Goal: Information Seeking & Learning: Learn about a topic

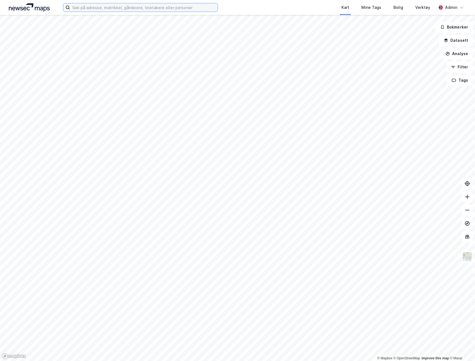
click at [92, 6] on input at bounding box center [144, 7] width 148 height 8
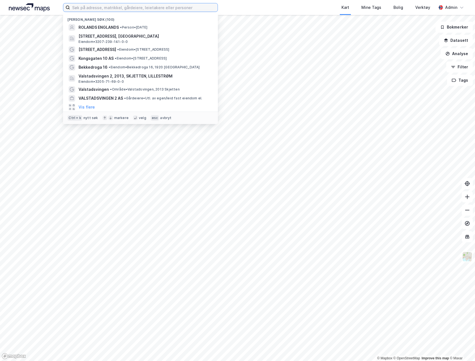
paste input "[STREET_ADDRESS]"
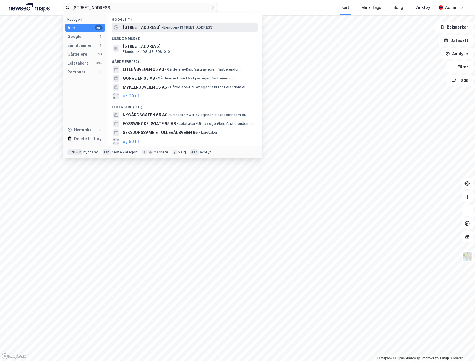
click at [131, 29] on span "[STREET_ADDRESS]" at bounding box center [142, 27] width 38 height 7
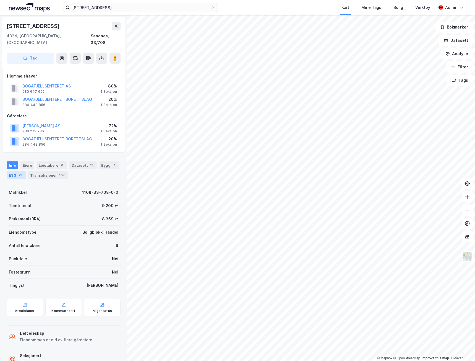
click at [23, 171] on div "ESG 23" at bounding box center [16, 175] width 19 height 8
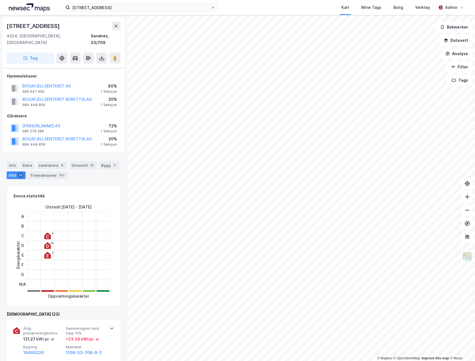
scroll to position [166, 0]
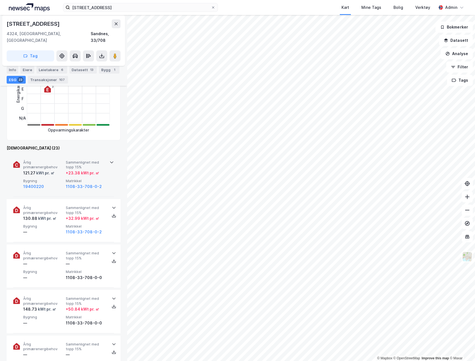
click at [108, 179] on div "Årlig primærenergibehov 121.27 kWt pr. ㎡ Sammenlignet med topp 15% + 23.38 kWt …" at bounding box center [63, 174] width 101 height 43
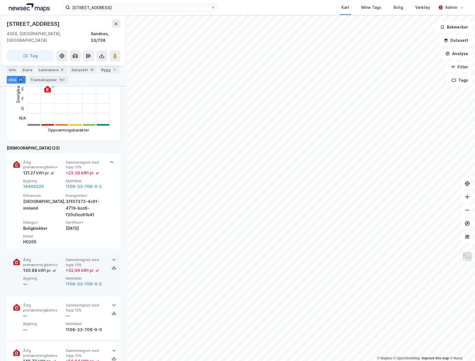
click at [104, 267] on div "+ 32.99 kWt pr. ㎡" at bounding box center [86, 270] width 40 height 7
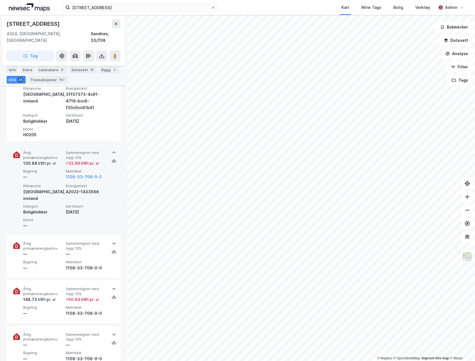
scroll to position [304, 0]
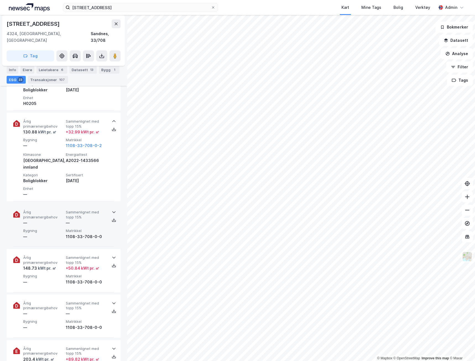
click at [95, 228] on div "Matrikkel 1108-33-708-0-0" at bounding box center [86, 233] width 40 height 11
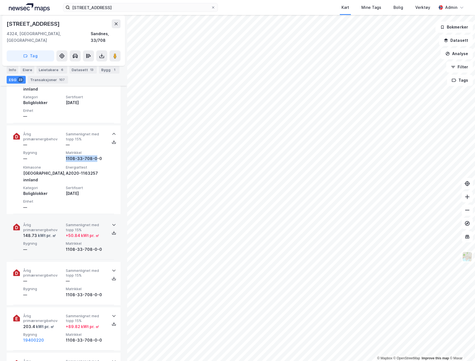
scroll to position [387, 0]
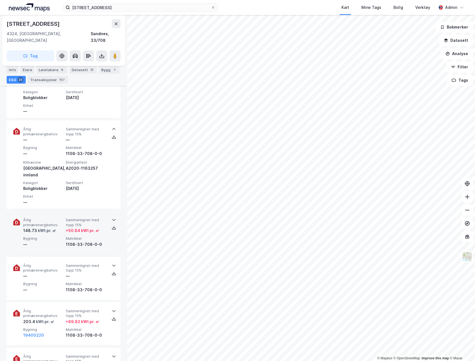
click at [97, 241] on div "1108-33-708-0-0" at bounding box center [86, 244] width 40 height 7
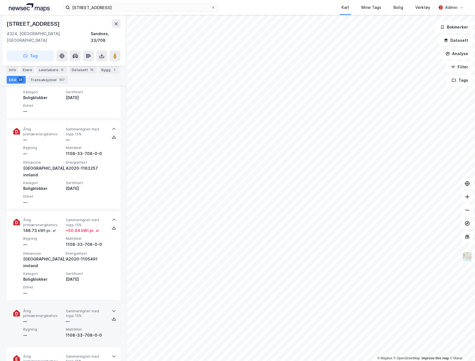
click at [87, 318] on div "—" at bounding box center [86, 321] width 40 height 7
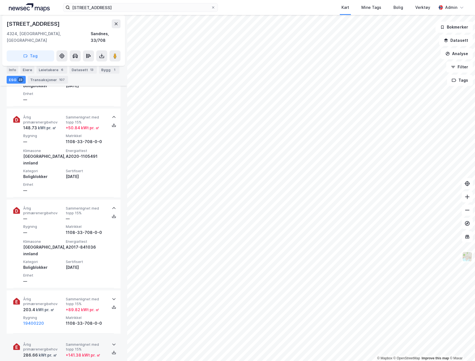
scroll to position [525, 0]
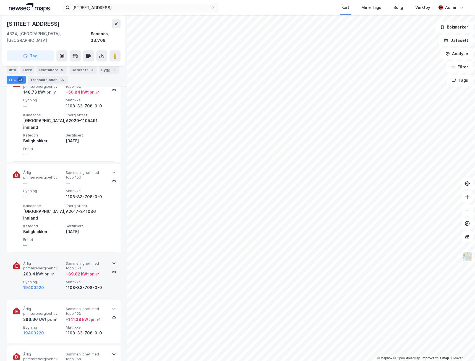
click at [88, 284] on div "1108-33-708-0-0" at bounding box center [86, 287] width 40 height 7
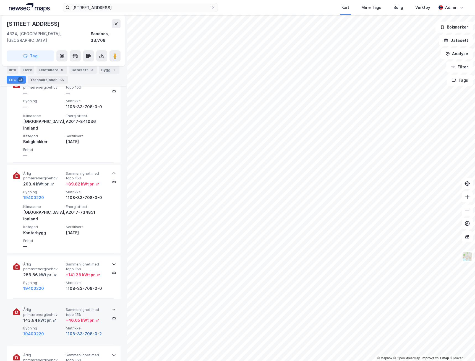
scroll to position [636, 0]
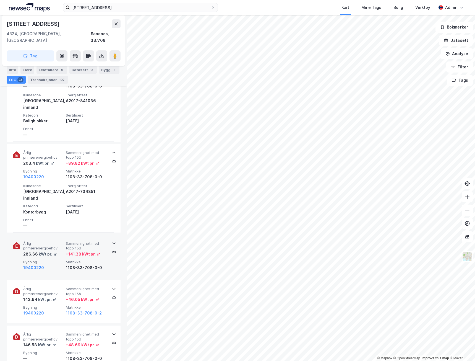
click at [88, 251] on div "+ 141.38 kWt pr. ㎡" at bounding box center [83, 254] width 35 height 7
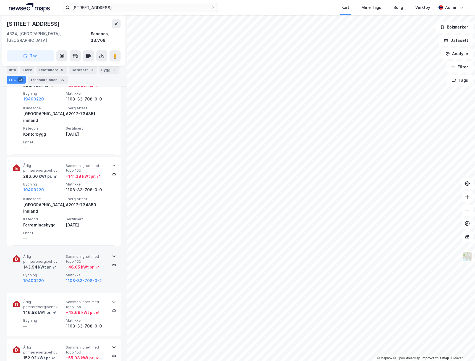
scroll to position [719, 0]
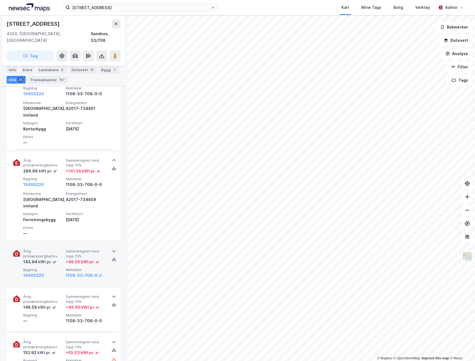
click at [88, 249] on div "Årlig primærenergibehov 143.94 kWt pr. ㎡ Sammenlignet med topp 15% + 46.05 kWt …" at bounding box center [64, 264] width 83 height 30
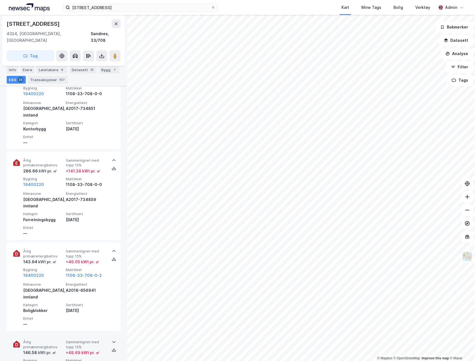
click at [61, 333] on div "Årlig primærenergibehov 146.58 kWt pr. ㎡ Sammenlignet med topp 15% + 48.69 kWt …" at bounding box center [63, 354] width 101 height 43
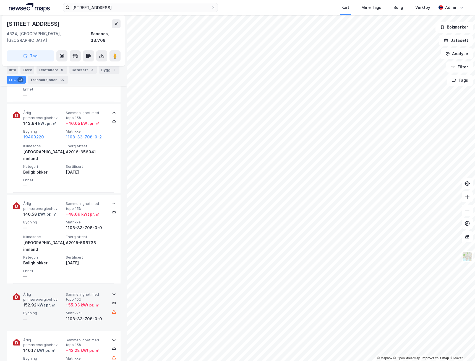
click at [73, 310] on span "Matrikkel" at bounding box center [86, 312] width 40 height 5
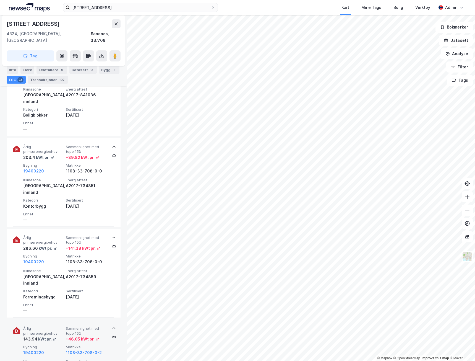
scroll to position [636, 0]
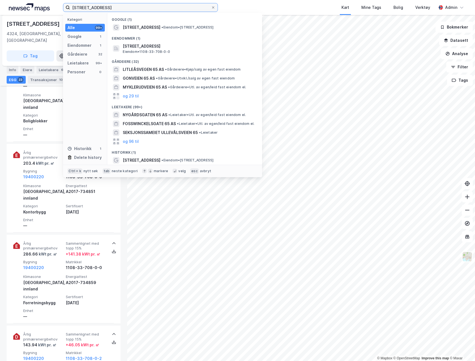
drag, startPoint x: 81, startPoint y: 5, endPoint x: 2, endPoint y: -5, distance: 80.3
click at [2, 0] on html "Bogafjellveien 65 Kategori Alle 99+ Google 1 Eiendommer 1 Gårdeiere 32 Leietake…" at bounding box center [237, 180] width 475 height 361
paste input "[STREET_ADDRESS]"
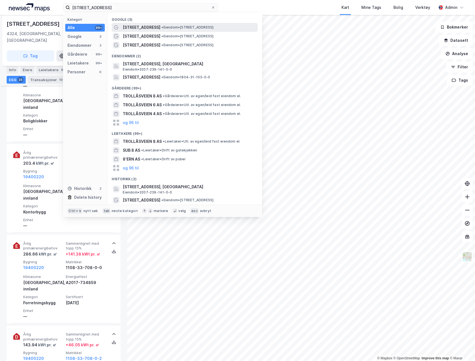
click at [124, 23] on div "[STREET_ADDRESS] • Eiendom • [STREET_ADDRESS]" at bounding box center [185, 27] width 146 height 9
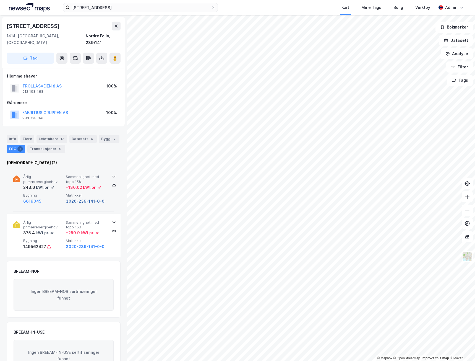
click at [67, 198] on button "3020-239-141-0-0" at bounding box center [85, 201] width 39 height 7
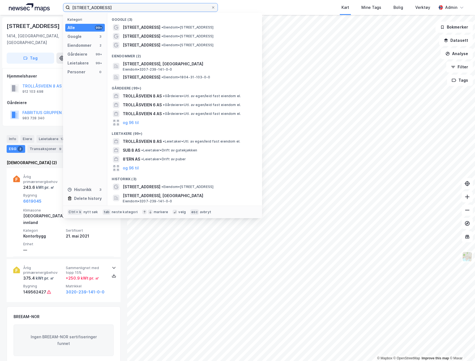
drag, startPoint x: 123, startPoint y: 6, endPoint x: 0, endPoint y: -4, distance: 124.1
click at [0, 0] on html "Trollåsveien 8 Kategori Alle 99+ Google 3 Eiendommer 2 Gårdeiere 99+ Leietakere…" at bounding box center [237, 180] width 475 height 361
paste input "Storgaten 30-32"
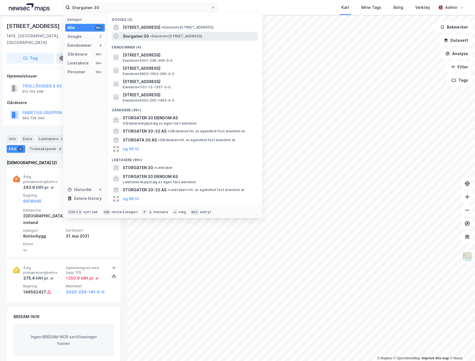
click at [175, 35] on span "• Eiendom • [STREET_ADDRESS]" at bounding box center [176, 36] width 52 height 4
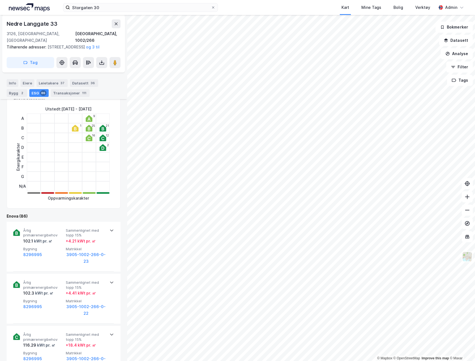
scroll to position [111, 0]
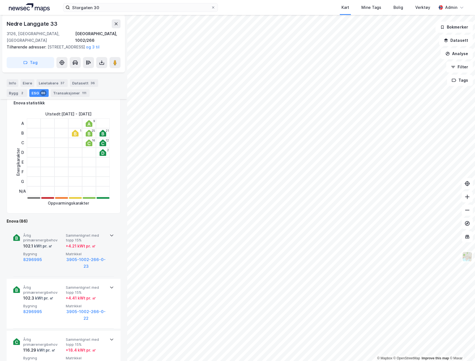
click at [74, 248] on div "+ 4.21 kWt pr. ㎡" at bounding box center [81, 246] width 30 height 7
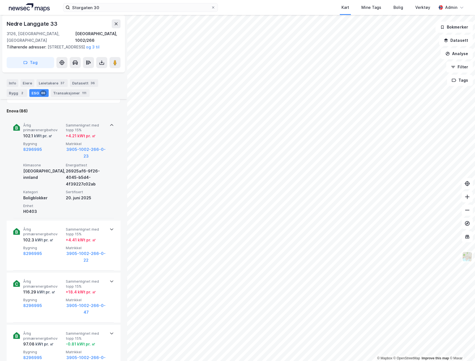
scroll to position [221, 0]
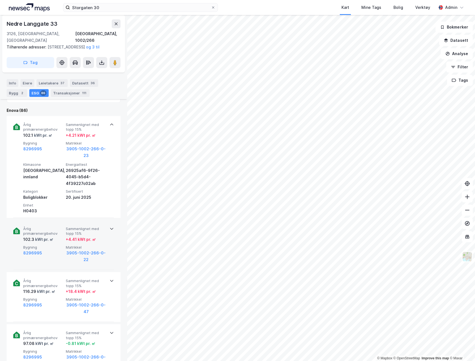
click at [67, 247] on span "Matrikkel" at bounding box center [86, 247] width 40 height 5
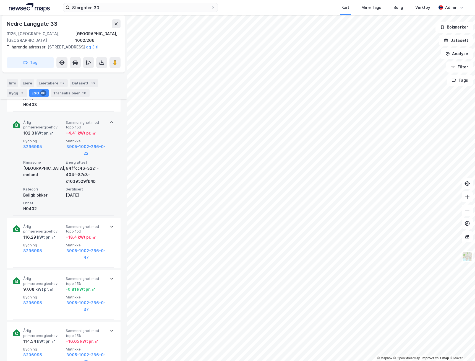
scroll to position [332, 0]
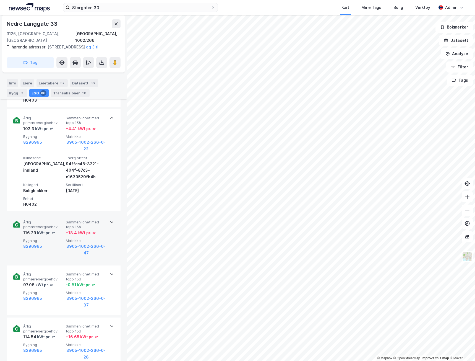
click at [62, 249] on div "8296995" at bounding box center [43, 246] width 40 height 7
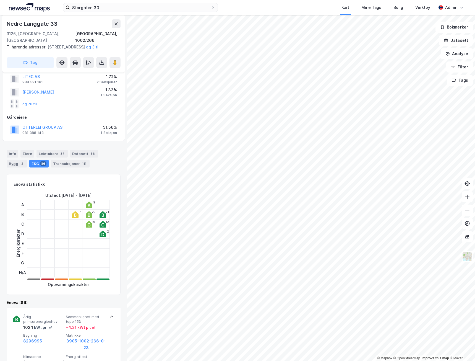
scroll to position [28, 0]
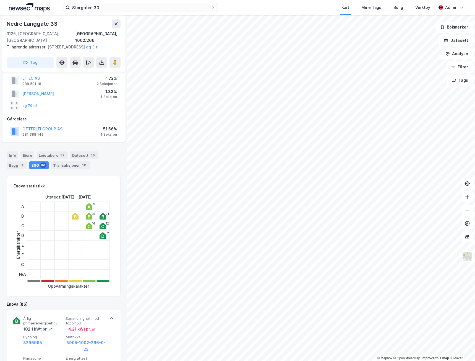
click at [89, 207] on icon at bounding box center [89, 206] width 3 height 3
click at [89, 222] on icon at bounding box center [89, 225] width 7 height 7
click at [88, 226] on icon at bounding box center [89, 225] width 7 height 7
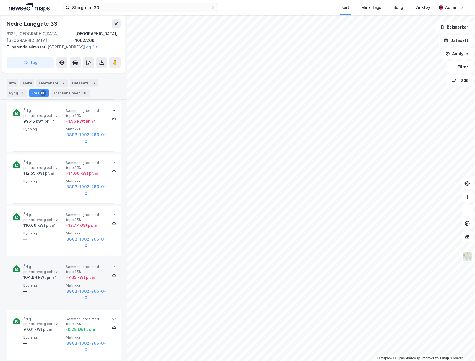
scroll to position [1355, 0]
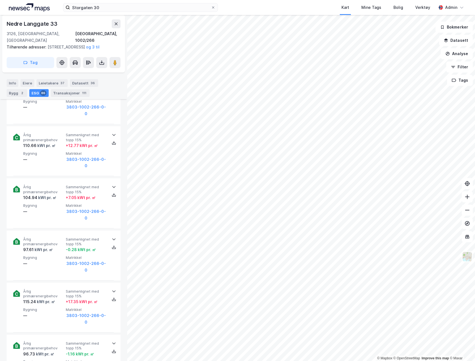
click at [124, 187] on div "© Mapbox © OpenStreetMap Improve this map © Maxar [GEOGRAPHIC_DATA][STREET_ADDR…" at bounding box center [237, 188] width 475 height 346
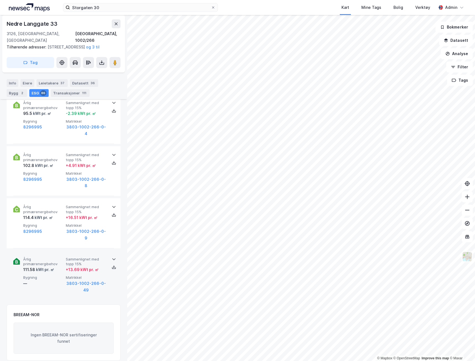
scroll to position [4660, 0]
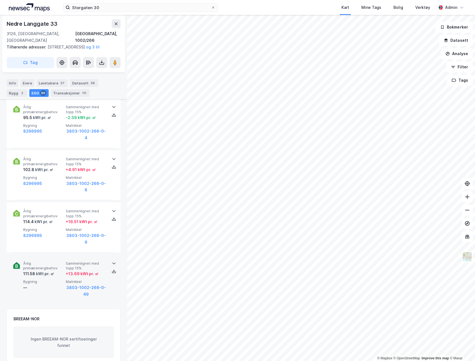
click at [38, 278] on div "Årlig primærenergibehov 111.58 kWt pr. ㎡ Sammenlignet med topp 15% + 13.69 kWt …" at bounding box center [64, 279] width 83 height 37
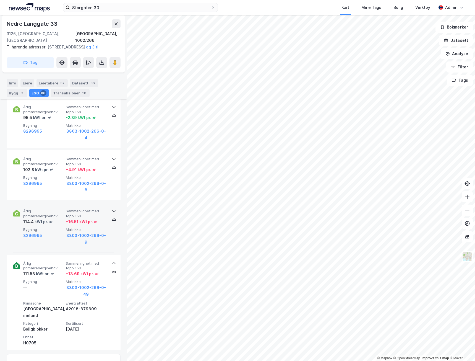
click at [47, 245] on div "Årlig primærenergibehov 114.4 kWt pr. ㎡ Sammenlignet med topp 15% + 16.51 kWt p…" at bounding box center [63, 227] width 101 height 50
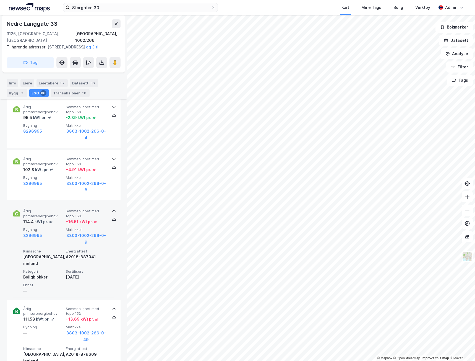
click at [51, 215] on span "Årlig primærenergibehov" at bounding box center [43, 214] width 40 height 10
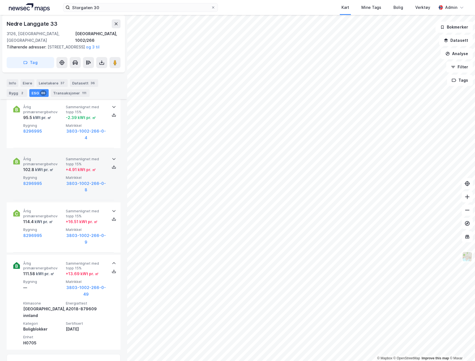
click at [50, 170] on div "kWt pr. ㎡" at bounding box center [43, 169] width 19 height 7
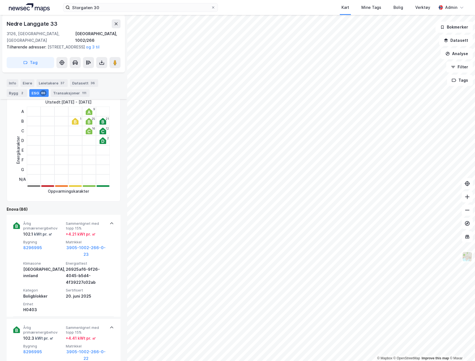
scroll to position [114, 0]
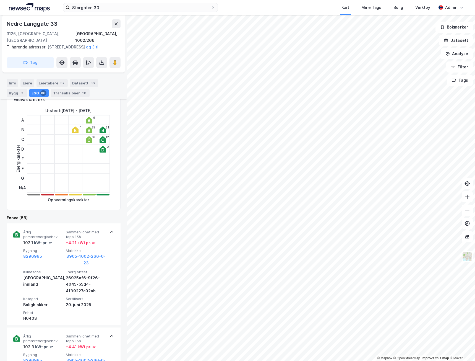
click at [27, 89] on div "Bygg 2" at bounding box center [17, 93] width 20 height 8
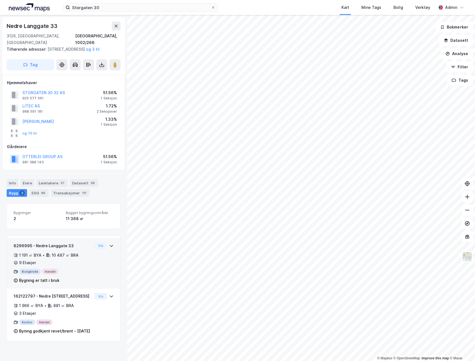
click at [76, 269] on div "Boligblokk Handel" at bounding box center [53, 272] width 79 height 6
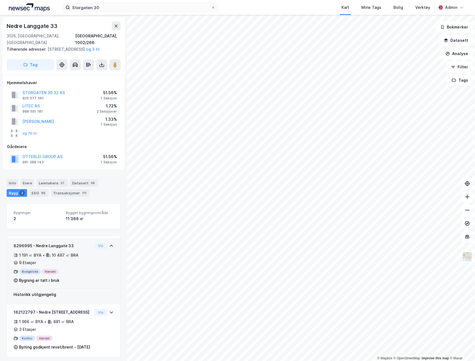
click at [49, 272] on div "Boligblokk Handel" at bounding box center [53, 272] width 79 height 6
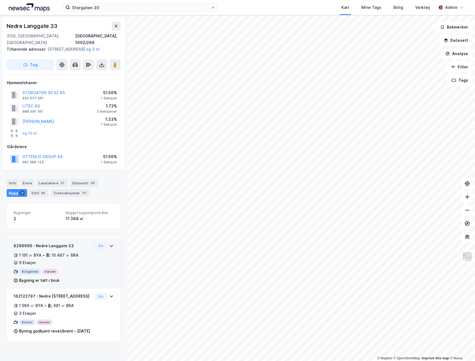
click at [49, 272] on div "Boligblokk Handel" at bounding box center [53, 272] width 79 height 6
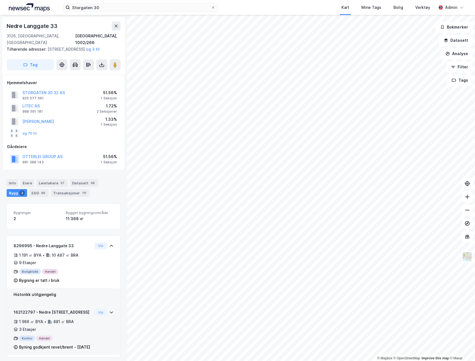
click at [41, 346] on div "Byning godkjent revet/brent - [DATE]" at bounding box center [54, 346] width 71 height 7
click at [40, 193] on div "86" at bounding box center [43, 193] width 6 height 6
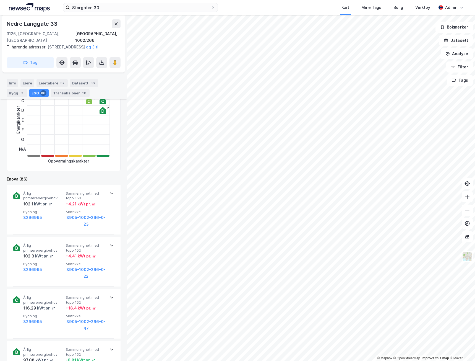
scroll to position [166, 0]
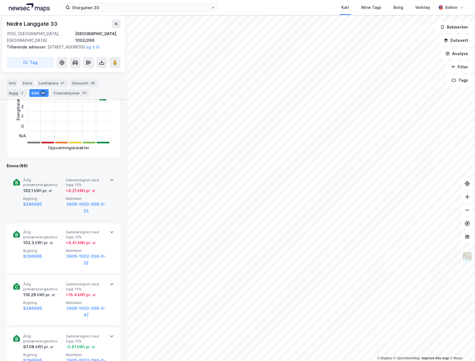
click at [59, 196] on span "Bygning" at bounding box center [43, 198] width 40 height 5
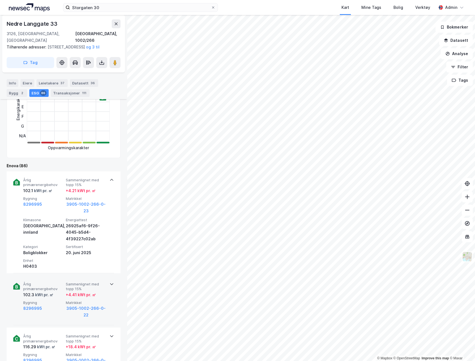
click at [54, 279] on div "Årlig primærenergibehov 102.3 kWt pr. ㎡ Sammenlignet med topp 15% + 4.41 kWt pr…" at bounding box center [63, 300] width 101 height 50
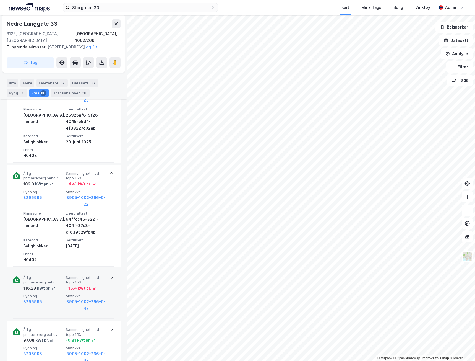
click at [56, 276] on span "Årlig primærenergibehov" at bounding box center [43, 280] width 40 height 10
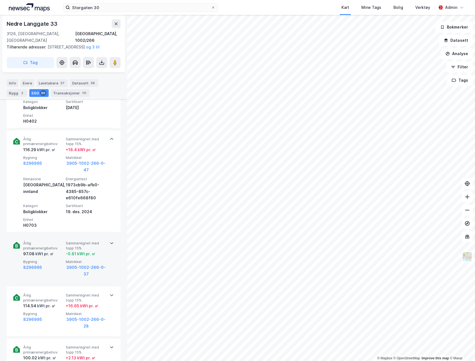
click at [54, 241] on span "Årlig primærenergibehov" at bounding box center [43, 246] width 40 height 10
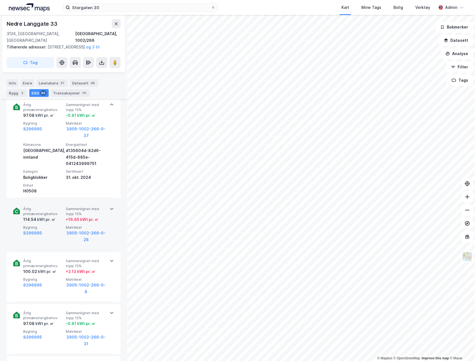
click at [53, 243] on div "Bygning 8296995" at bounding box center [43, 234] width 40 height 18
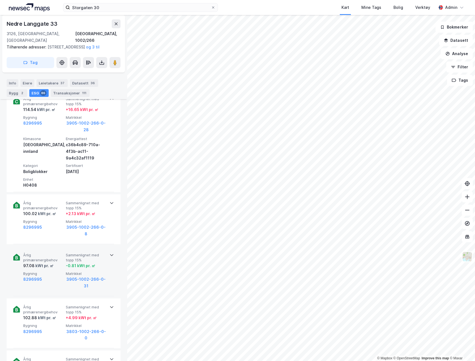
scroll to position [664, 0]
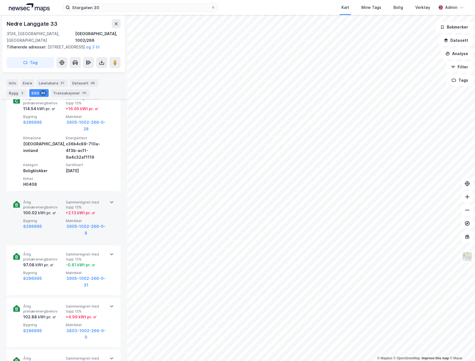
drag, startPoint x: 57, startPoint y: 225, endPoint x: 57, endPoint y: 236, distance: 10.5
click at [57, 225] on div "8296995" at bounding box center [43, 226] width 40 height 7
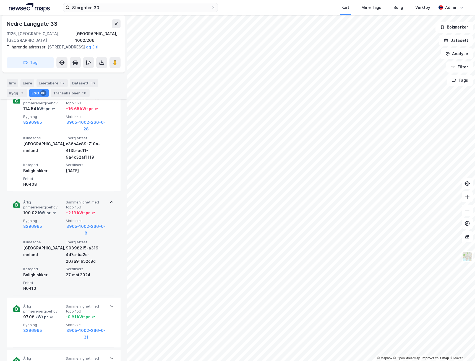
click at [56, 291] on div "H0410" at bounding box center [43, 288] width 40 height 7
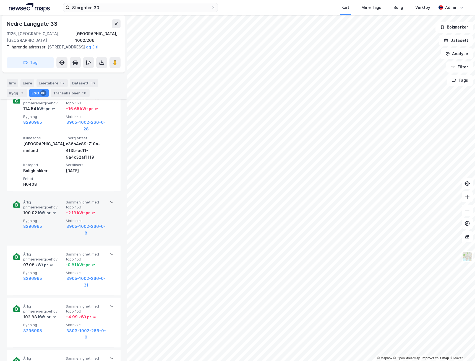
click at [56, 291] on div "Årlig primærenergibehov 97.08 kWt pr. ㎡ Sammenlignet med topp 15% -0.81 kWt pr.…" at bounding box center [63, 270] width 101 height 50
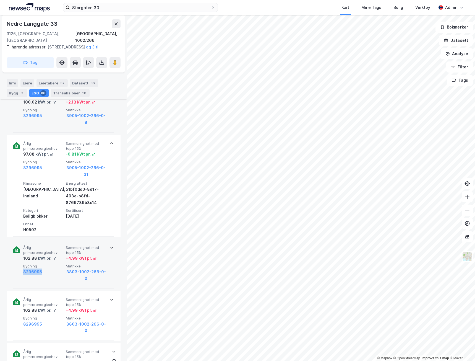
click at [62, 268] on div "Bygning 8296995" at bounding box center [43, 273] width 40 height 18
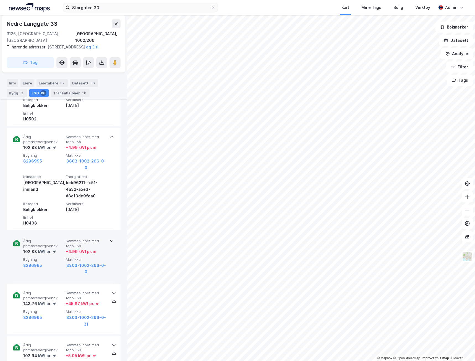
click at [59, 259] on span "Bygning" at bounding box center [43, 259] width 40 height 5
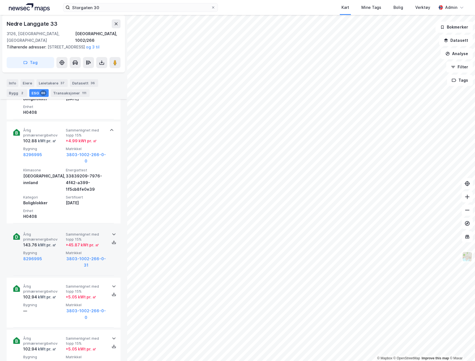
click at [61, 249] on div "Årlig primærenergibehov 143.76 kWt pr. ㎡ Sammenlignet med topp 15% + 45.87 kWt …" at bounding box center [64, 250] width 83 height 37
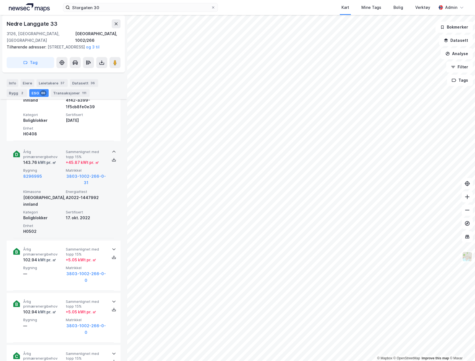
scroll to position [1079, 0]
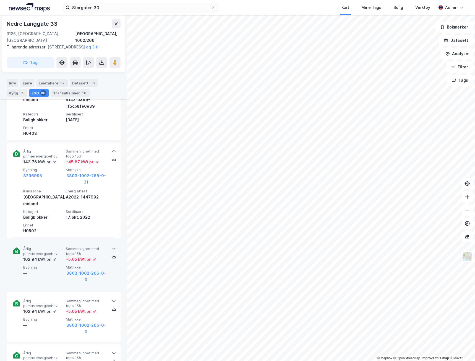
click at [47, 272] on div "Bygning —" at bounding box center [43, 274] width 40 height 18
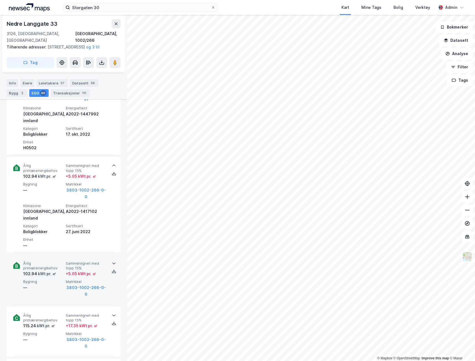
click at [50, 270] on div "kWt pr. ㎡" at bounding box center [46, 273] width 19 height 7
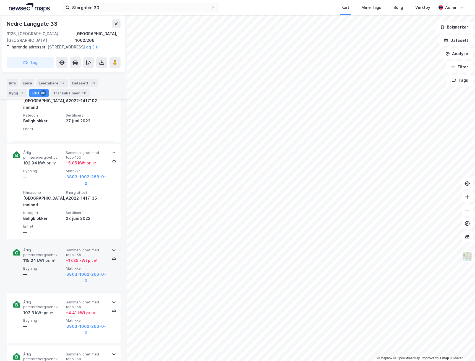
click at [59, 271] on div "—" at bounding box center [43, 274] width 40 height 7
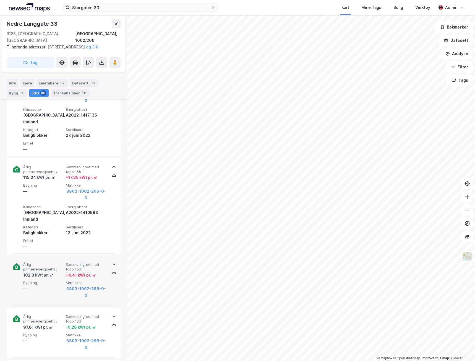
click at [54, 280] on div "Bygning —" at bounding box center [43, 289] width 40 height 18
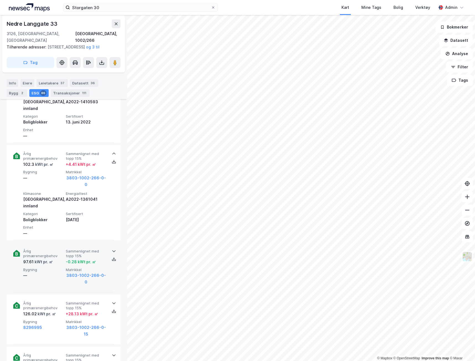
click at [54, 267] on div "Bygning —" at bounding box center [43, 276] width 40 height 18
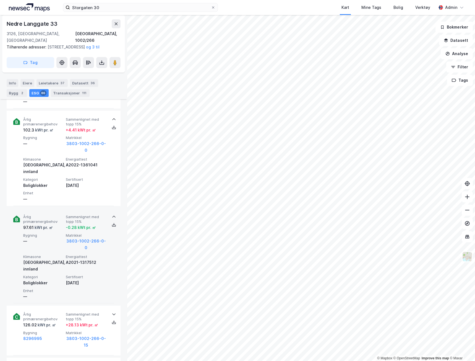
scroll to position [1549, 0]
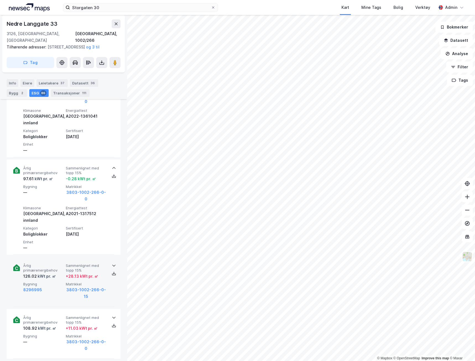
click at [54, 266] on div "Årlig primærenergibehov 126.02 kWt pr. ㎡ Sammenlignet med topp 15% + 28.13 kWt …" at bounding box center [63, 282] width 101 height 50
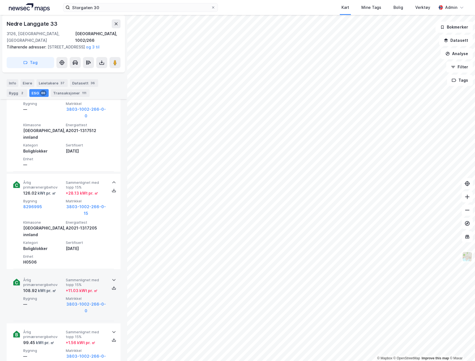
click at [55, 296] on div "Bygning —" at bounding box center [43, 305] width 40 height 18
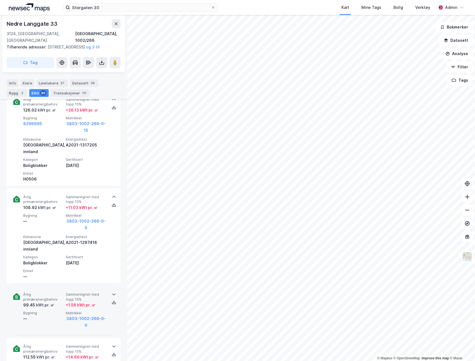
click at [49, 310] on div "Bygning —" at bounding box center [43, 319] width 40 height 18
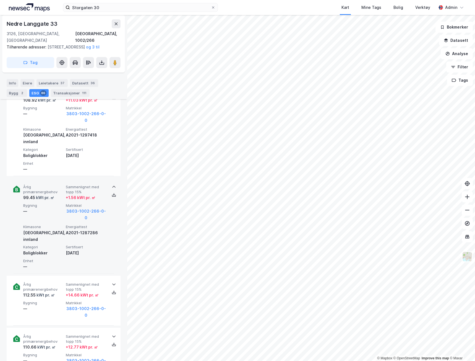
scroll to position [1825, 0]
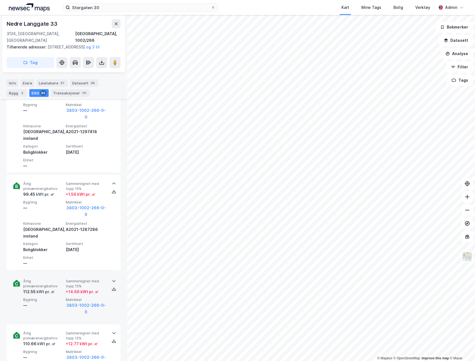
click at [53, 272] on div "Årlig primærenergibehov 112.55 kWt pr. ㎡ Sammenlignet med topp 15% + 14.66 kWt …" at bounding box center [63, 297] width 101 height 50
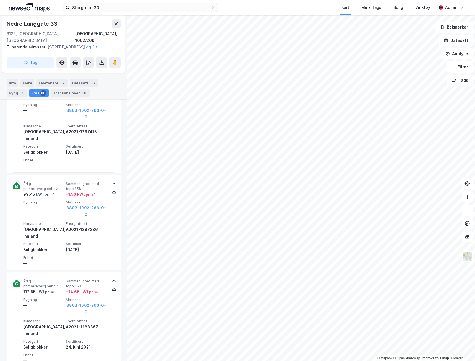
scroll to position [1908, 0]
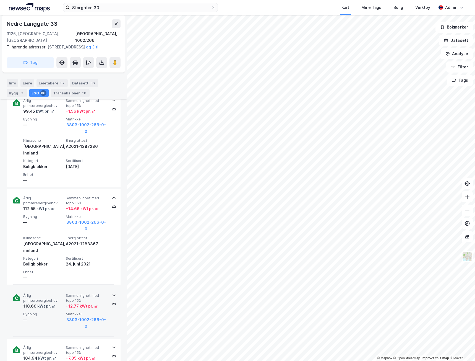
click at [58, 303] on div "110.66 kWt pr. ㎡" at bounding box center [43, 306] width 40 height 7
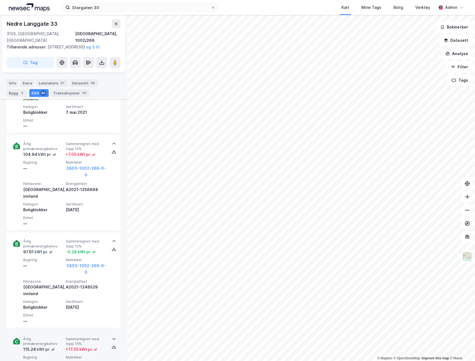
click at [54, 330] on div "Årlig primærenergibehov 115.24 kWt pr. ㎡ Sammenlignet med topp 15% + 17.35 kWt …" at bounding box center [63, 355] width 101 height 50
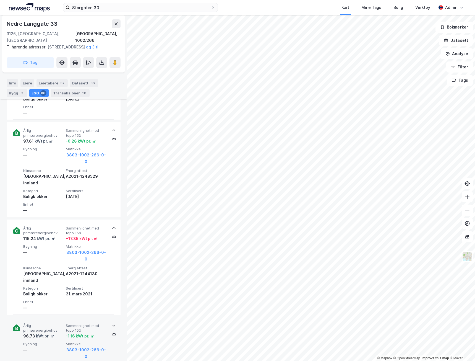
click at [59, 341] on span "Bygning" at bounding box center [43, 343] width 40 height 5
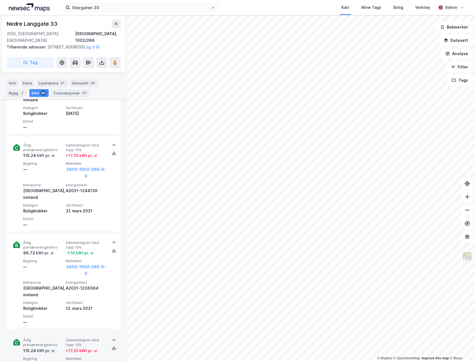
drag, startPoint x: 53, startPoint y: 267, endPoint x: 53, endPoint y: 269, distance: 2.8
click at [53, 360] on div "—" at bounding box center [43, 364] width 40 height 7
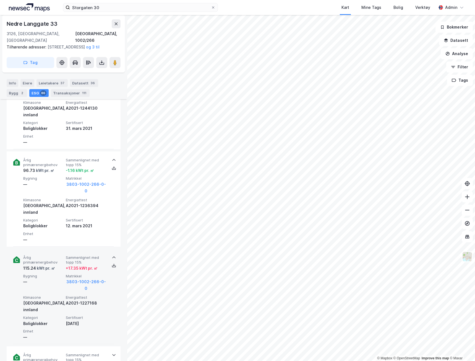
scroll to position [2461, 0]
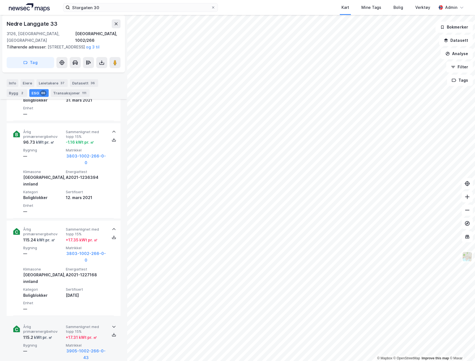
click at [53, 347] on div "—" at bounding box center [43, 350] width 40 height 7
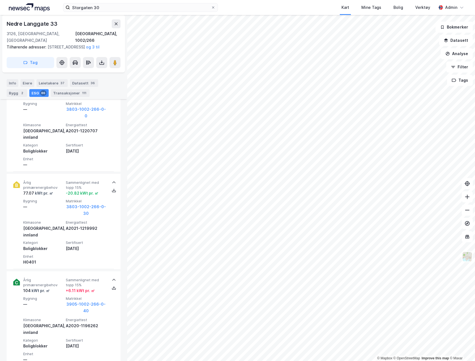
scroll to position [2904, 0]
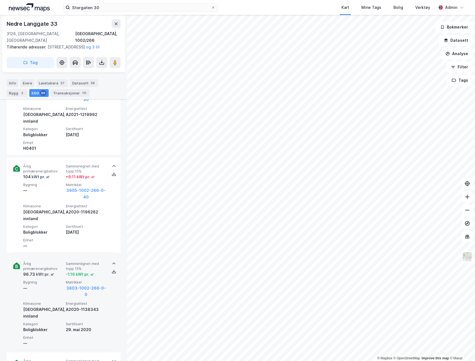
scroll to position [3014, 0]
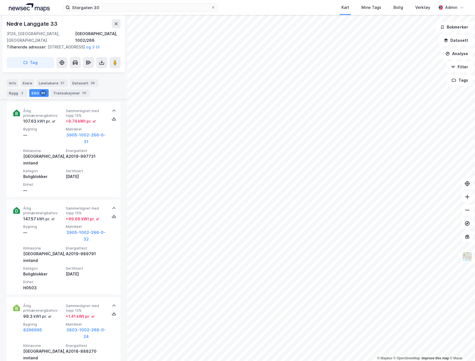
scroll to position [3457, 0]
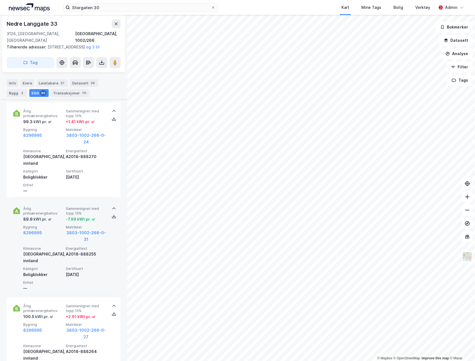
scroll to position [3733, 0]
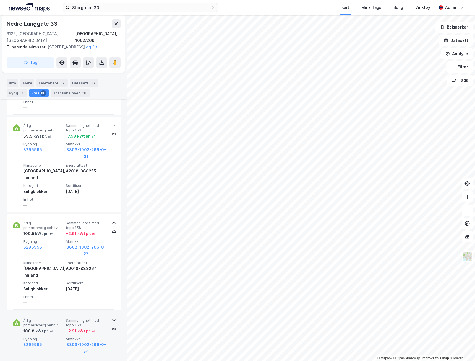
click at [53, 311] on div "Årlig primærenergibehov 100.8 kWt pr. ㎡ Sammenlignet med topp 15% + 2.91 kWt pr…" at bounding box center [63, 336] width 101 height 50
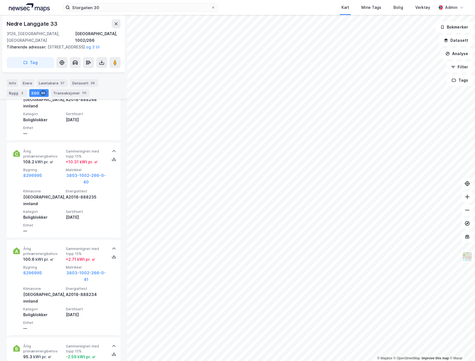
scroll to position [4010, 0]
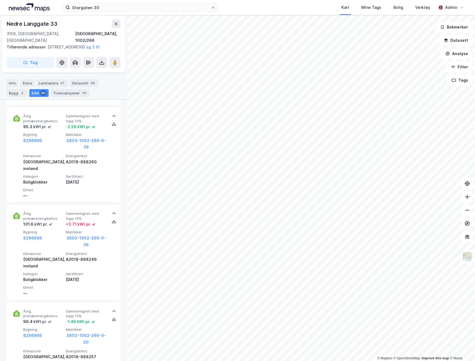
scroll to position [4231, 0]
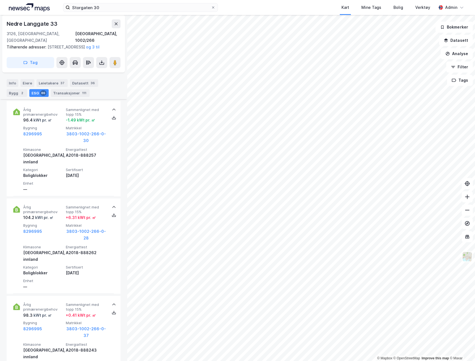
scroll to position [4452, 0]
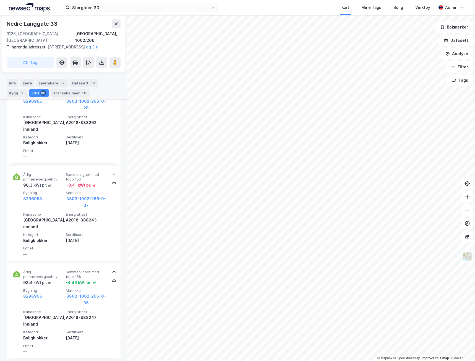
scroll to position [4563, 0]
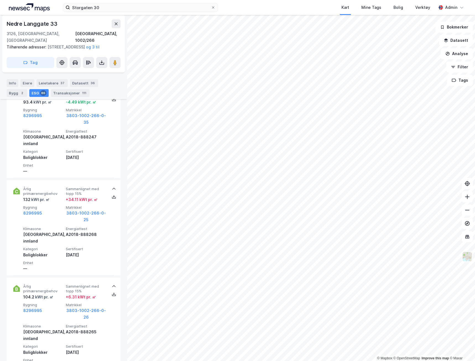
scroll to position [4812, 0]
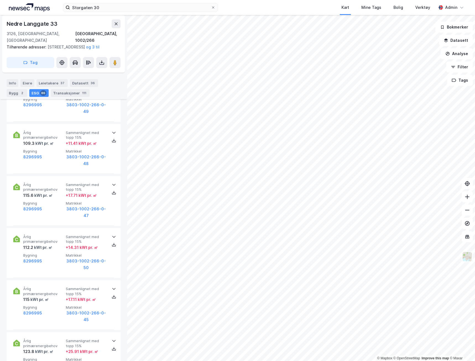
scroll to position [5752, 0]
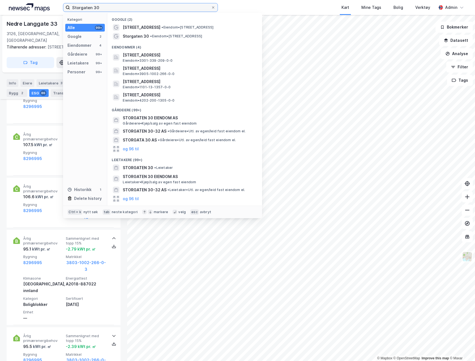
drag, startPoint x: 103, startPoint y: 9, endPoint x: 4, endPoint y: 9, distance: 99.3
click at [4, 9] on div "Storgaten 30 Kategori Alle 99+ Google 2 Eiendommer 4 Gårdeiere 99+ Leietakere 9…" at bounding box center [237, 7] width 475 height 15
paste input "Borgeskogen 53,59,63,65"
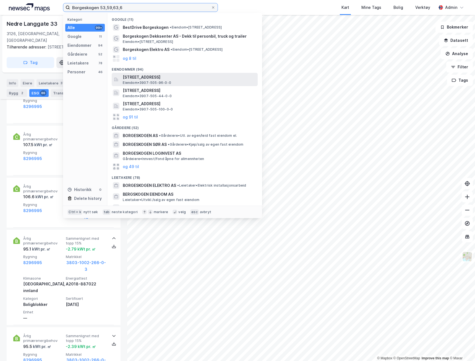
type input "Borgeskogen 53,59,63,6"
click at [172, 75] on span "[STREET_ADDRESS]" at bounding box center [189, 77] width 133 height 7
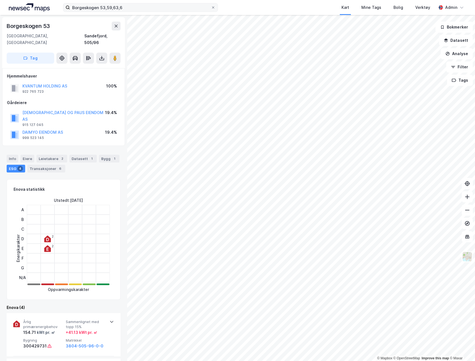
scroll to position [246, 0]
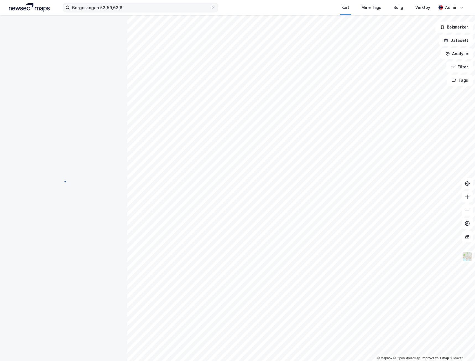
scroll to position [246, 0]
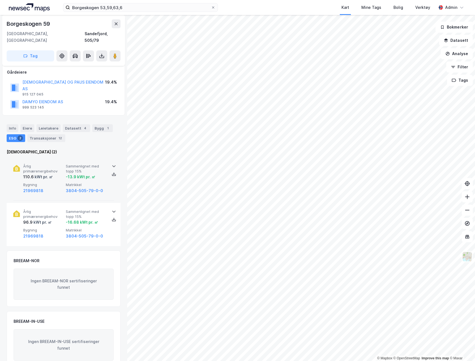
scroll to position [3, 0]
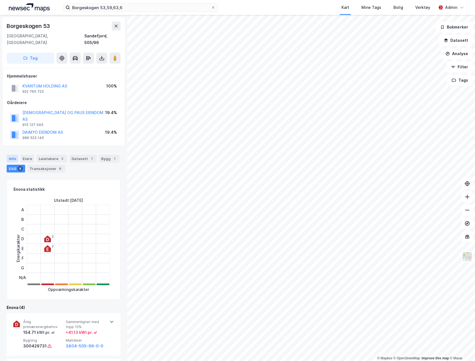
click at [14, 155] on div "Info" at bounding box center [13, 159] width 12 height 8
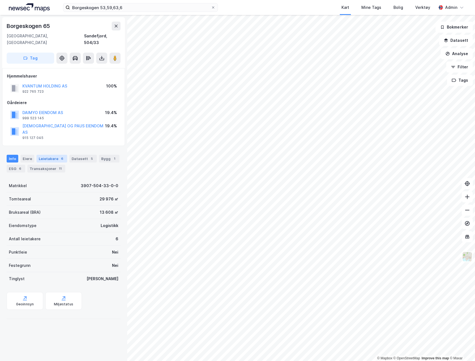
click at [59, 156] on div "6" at bounding box center [62, 159] width 6 height 6
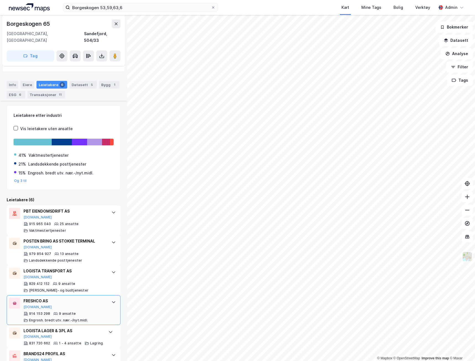
scroll to position [83, 0]
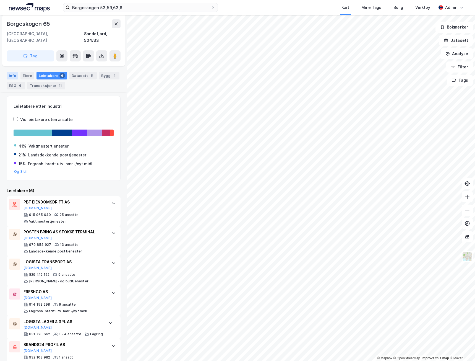
click at [16, 72] on div "Info" at bounding box center [13, 76] width 12 height 8
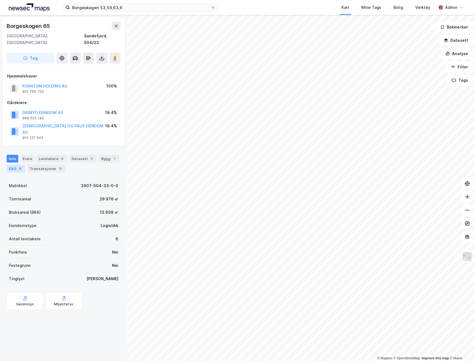
click at [21, 166] on div "6" at bounding box center [20, 169] width 6 height 6
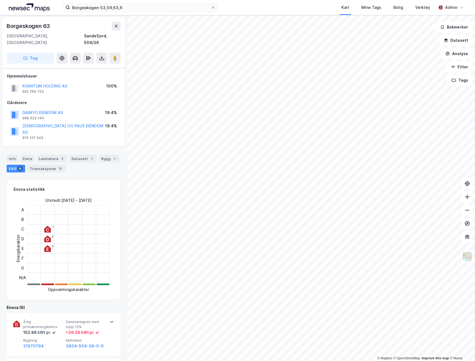
scroll to position [83, 0]
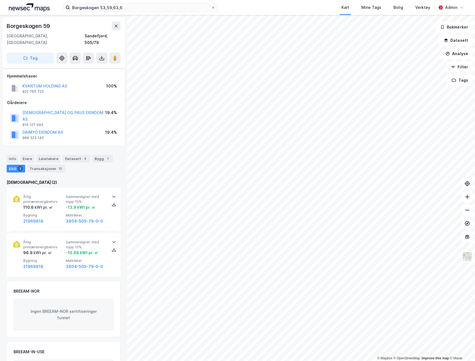
scroll to position [30, 0]
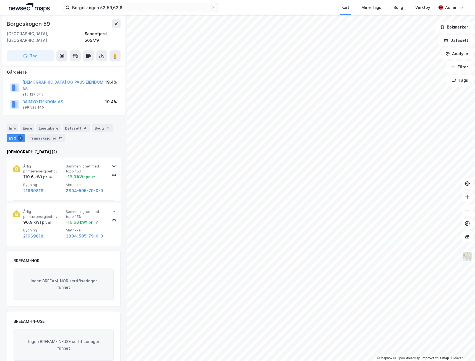
click at [52, 118] on div "Info [PERSON_NAME] Datasett 4 Bygg 1 ESG 2 Transaksjoner 12" at bounding box center [63, 131] width 127 height 27
click at [47, 124] on div "Leietakere" at bounding box center [49, 128] width 24 height 8
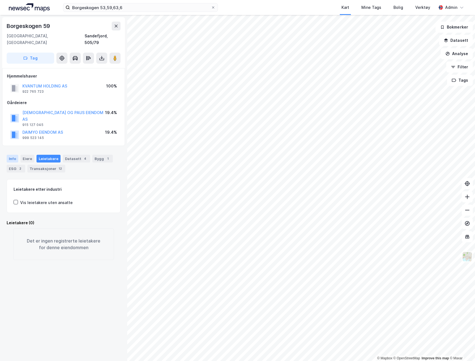
click at [15, 155] on div "Info" at bounding box center [13, 159] width 12 height 8
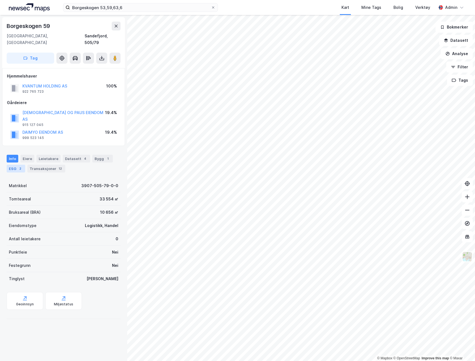
click at [18, 166] on div "2" at bounding box center [20, 169] width 6 height 6
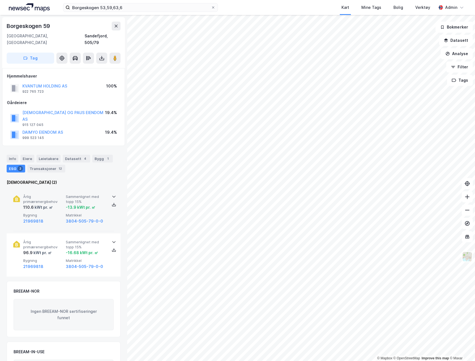
click at [63, 194] on div "Årlig primærenergibehov 110.6 kWt pr. ㎡ Sammenlignet med topp 15% -13.9 kWt pr.…" at bounding box center [64, 209] width 83 height 30
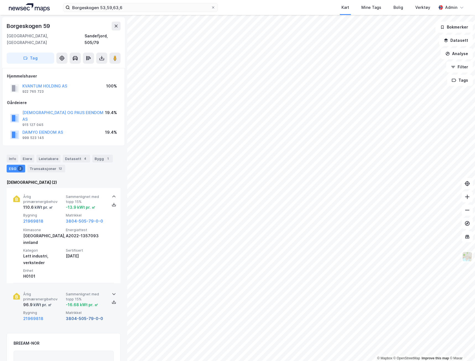
click at [90, 315] on button "3804-505-79-0-0" at bounding box center [84, 318] width 37 height 7
